Goal: Task Accomplishment & Management: Manage account settings

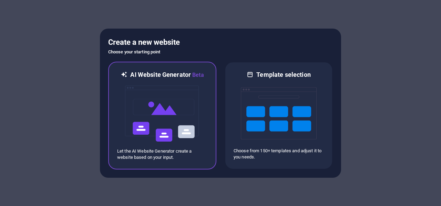
click at [156, 125] on img at bounding box center [162, 113] width 76 height 69
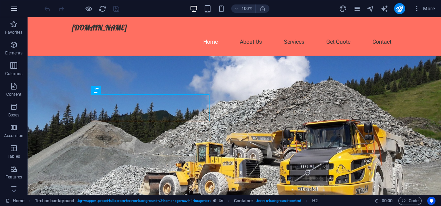
click at [14, 8] on icon "button" at bounding box center [14, 8] width 8 height 8
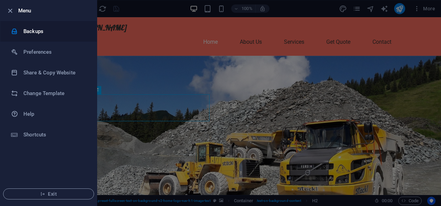
click at [28, 30] on h6 "Backups" at bounding box center [55, 31] width 64 height 8
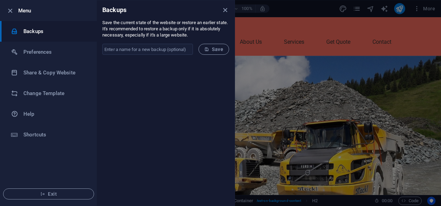
click at [297, 142] on div at bounding box center [220, 103] width 441 height 206
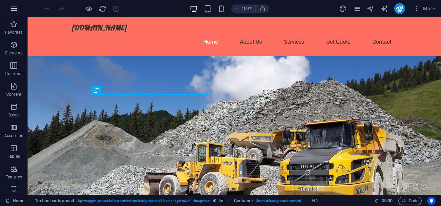
click at [11, 6] on icon "button" at bounding box center [14, 8] width 8 height 8
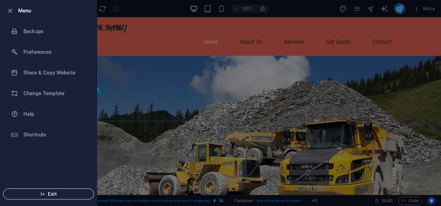
click at [51, 194] on span "Exit" at bounding box center [48, 194] width 79 height 6
